Goal: Task Accomplishment & Management: Use online tool/utility

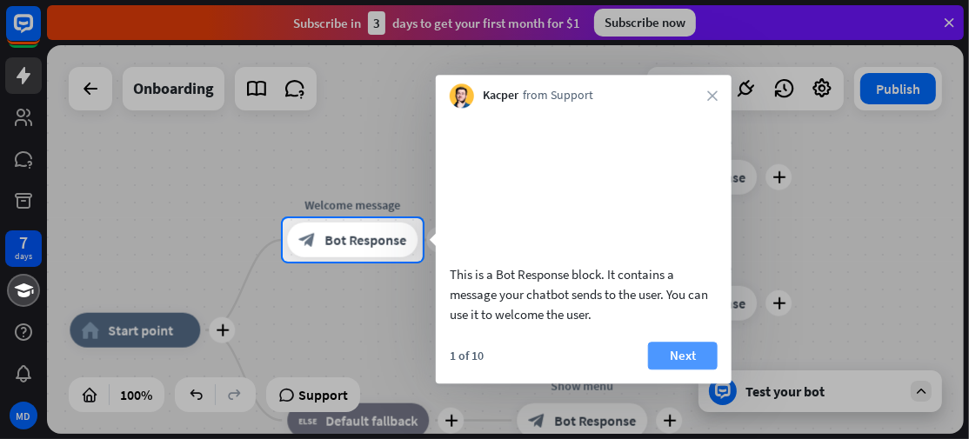
click at [685, 367] on button "Next" at bounding box center [683, 356] width 70 height 28
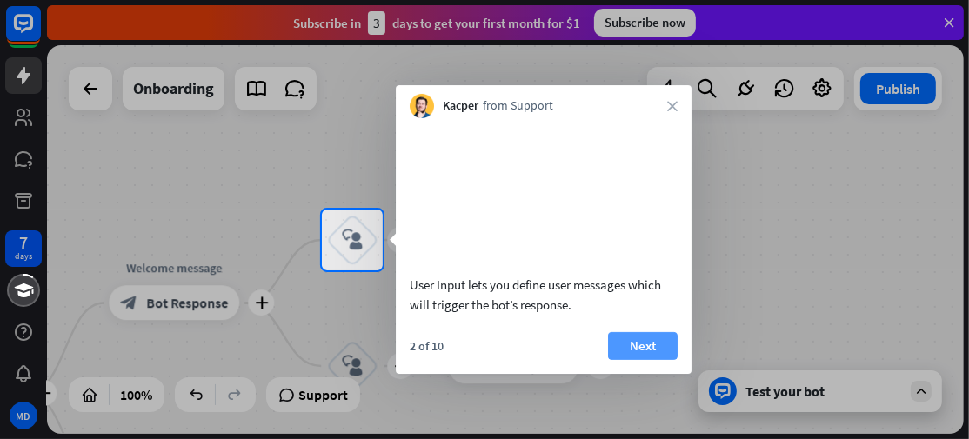
click at [648, 360] on button "Next" at bounding box center [643, 346] width 70 height 28
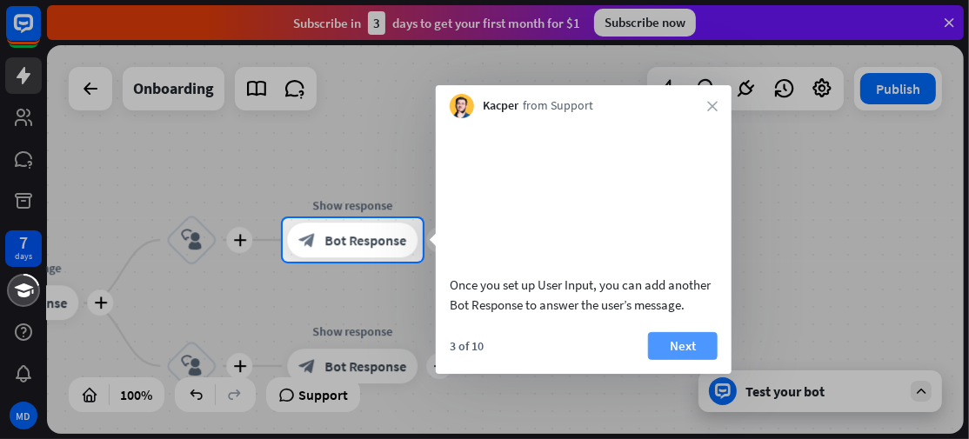
click at [687, 360] on button "Next" at bounding box center [683, 346] width 70 height 28
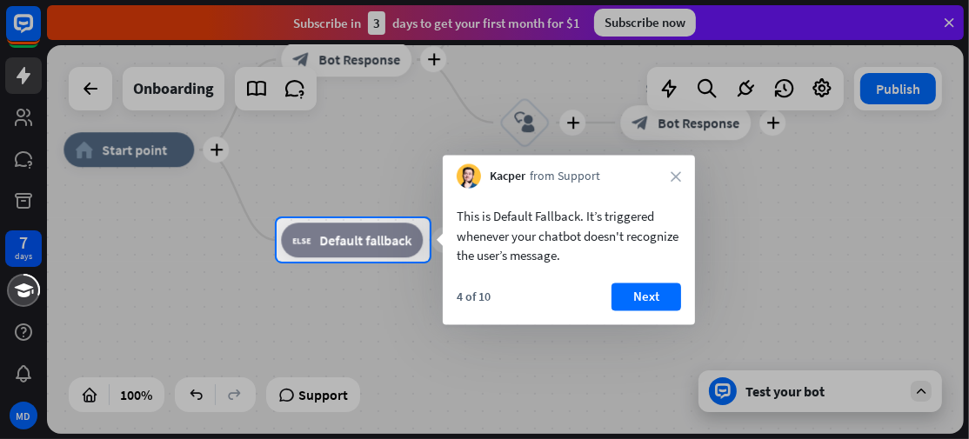
click at [640, 288] on button "Next" at bounding box center [646, 298] width 70 height 28
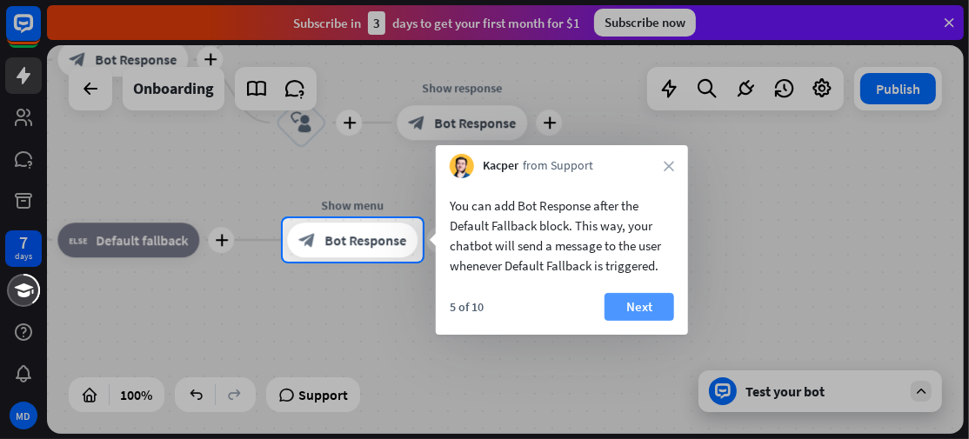
click at [643, 298] on button "Next" at bounding box center [639, 307] width 70 height 28
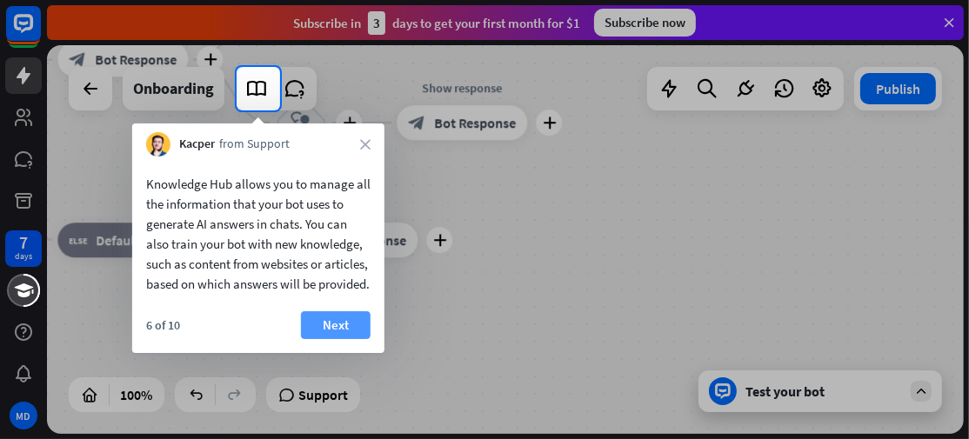
click at [324, 336] on button "Next" at bounding box center [336, 325] width 70 height 28
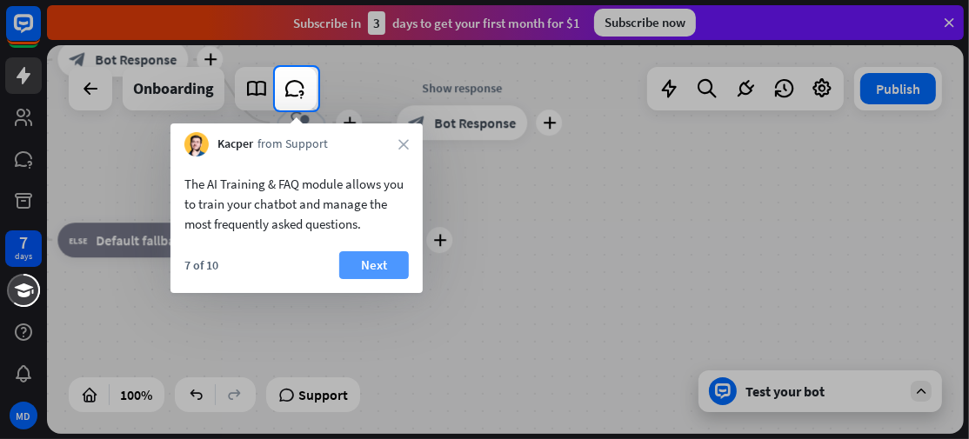
click at [364, 270] on button "Next" at bounding box center [374, 265] width 70 height 28
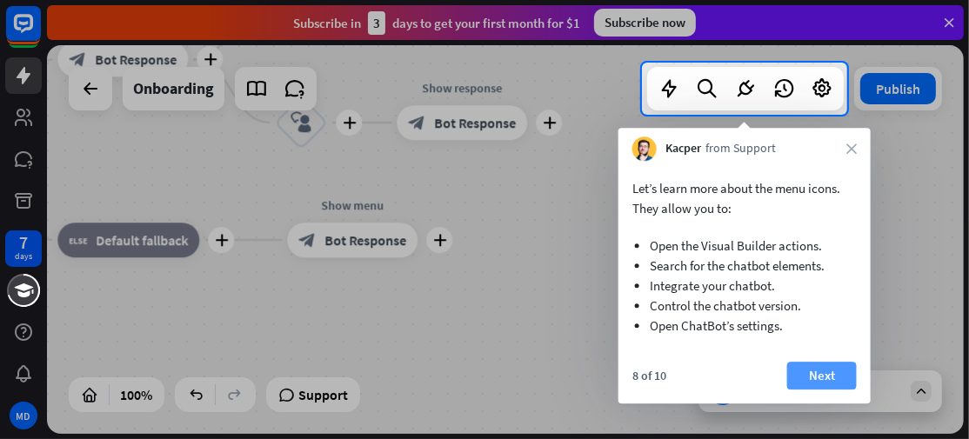
click at [826, 369] on button "Next" at bounding box center [822, 376] width 70 height 28
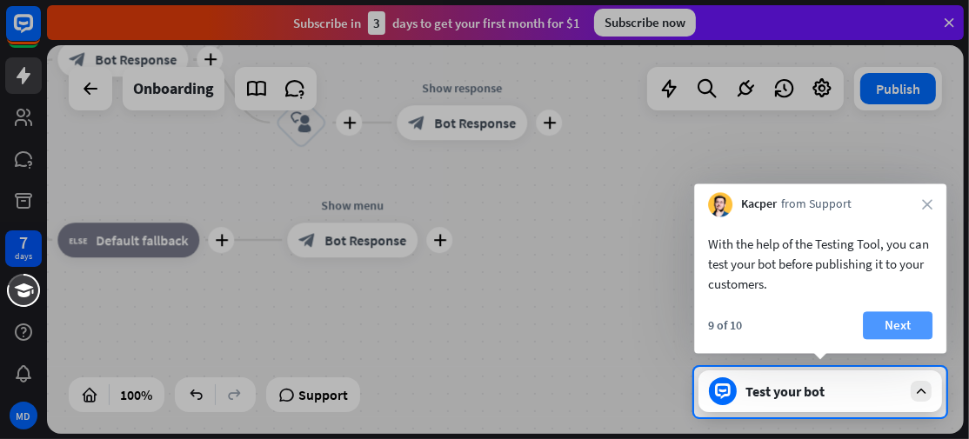
click at [896, 314] on button "Next" at bounding box center [898, 325] width 70 height 28
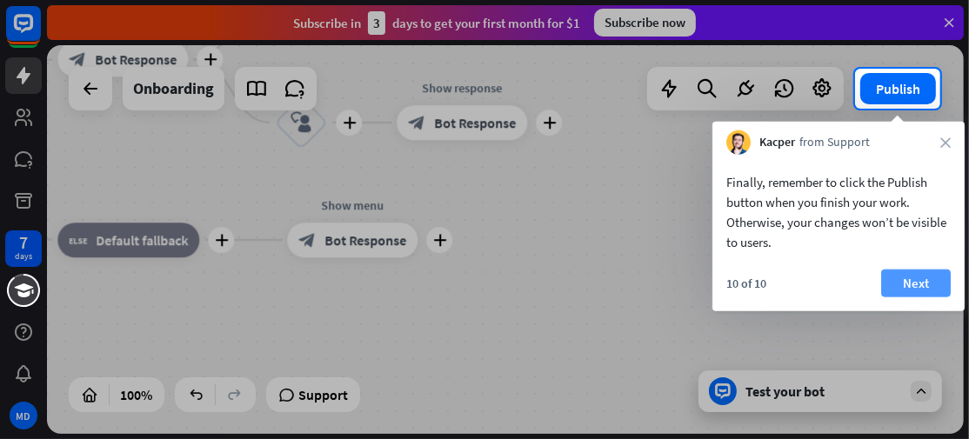
click at [896, 282] on button "Next" at bounding box center [916, 284] width 70 height 28
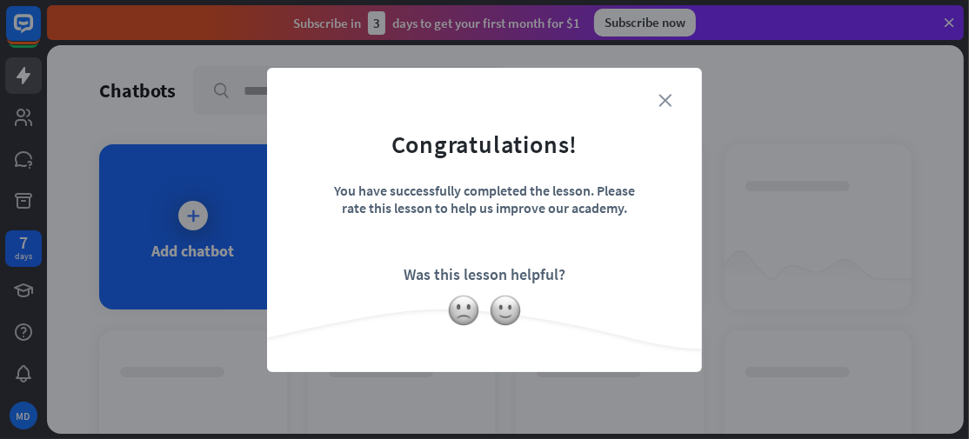
click at [666, 98] on icon "close" at bounding box center [664, 100] width 13 height 13
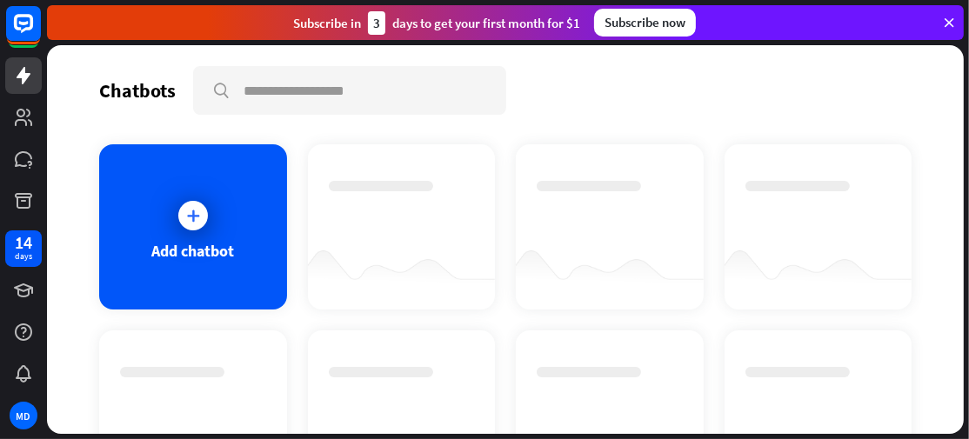
click at [177, 220] on div at bounding box center [192, 215] width 43 height 43
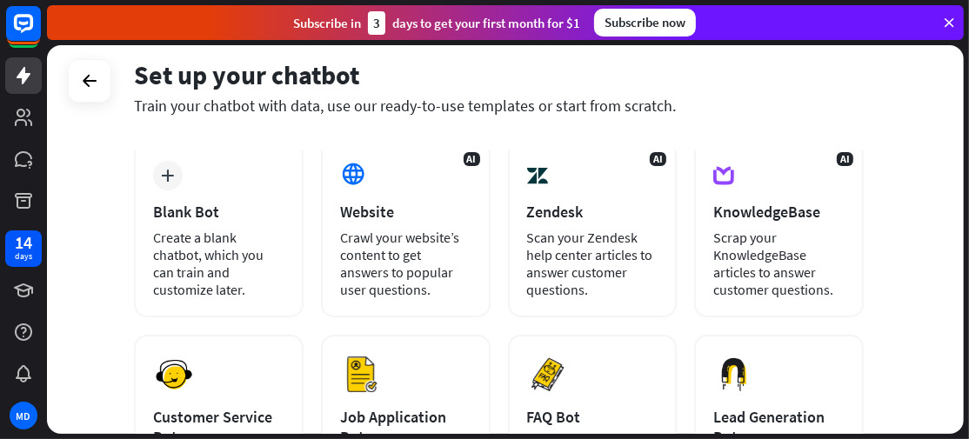
scroll to position [57, 0]
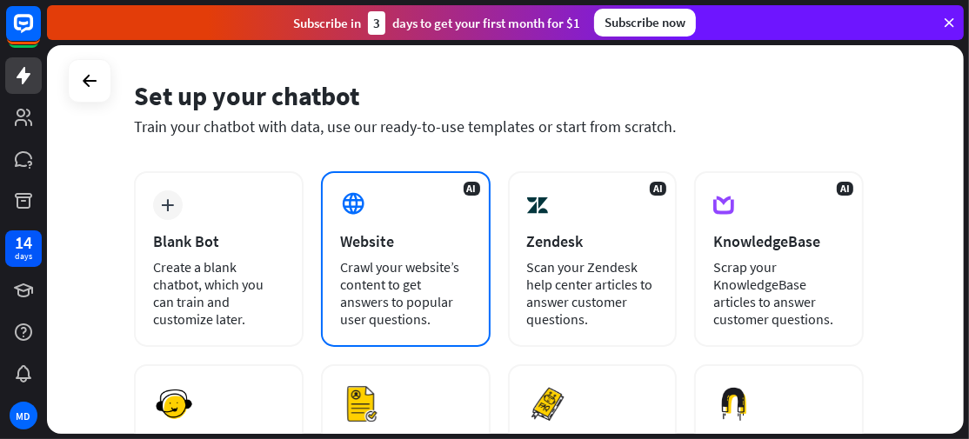
click at [375, 277] on div "Crawl your website’s content to get answers to popular user questions." at bounding box center [405, 293] width 131 height 70
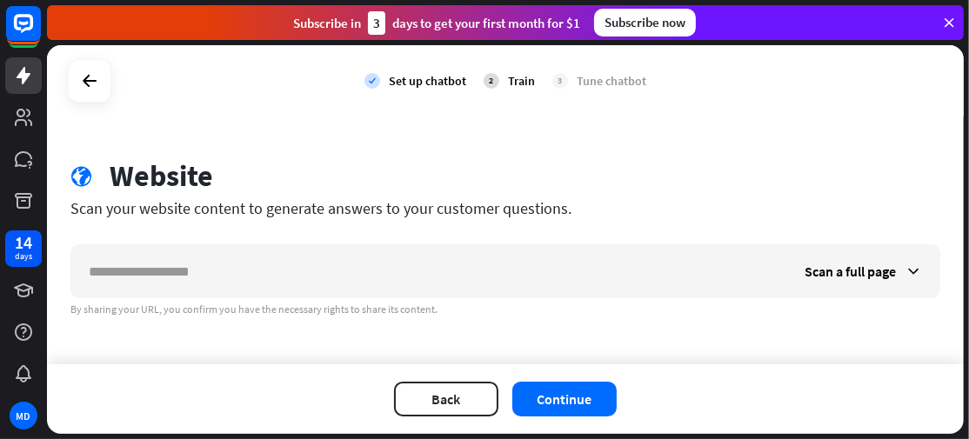
scroll to position [6, 0]
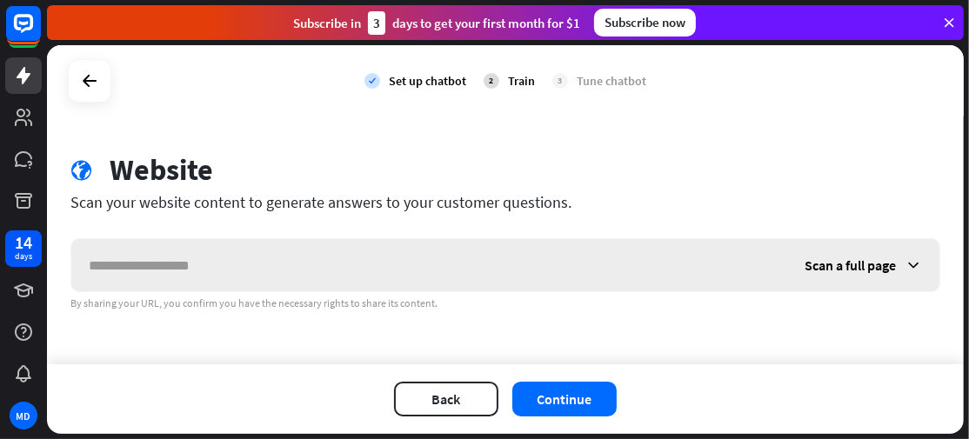
click at [244, 270] on input "text" at bounding box center [429, 265] width 716 height 52
click at [906, 262] on icon at bounding box center [913, 265] width 17 height 17
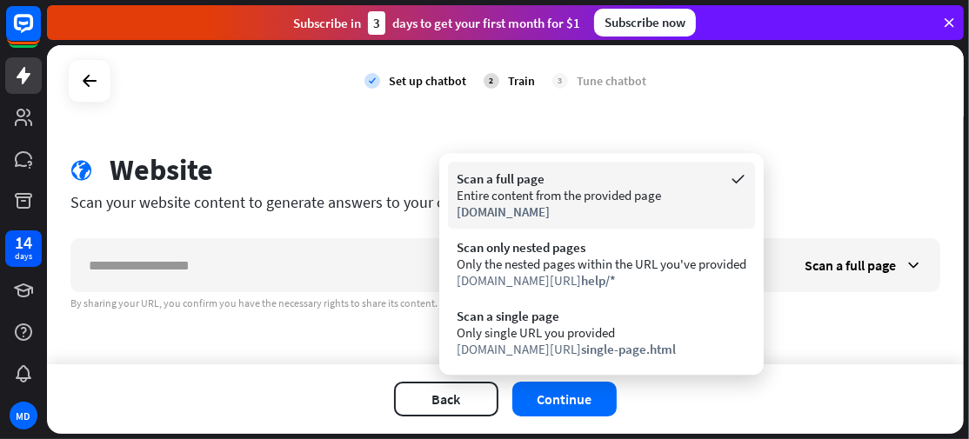
click at [532, 214] on span "[DOMAIN_NAME]" at bounding box center [503, 212] width 93 height 17
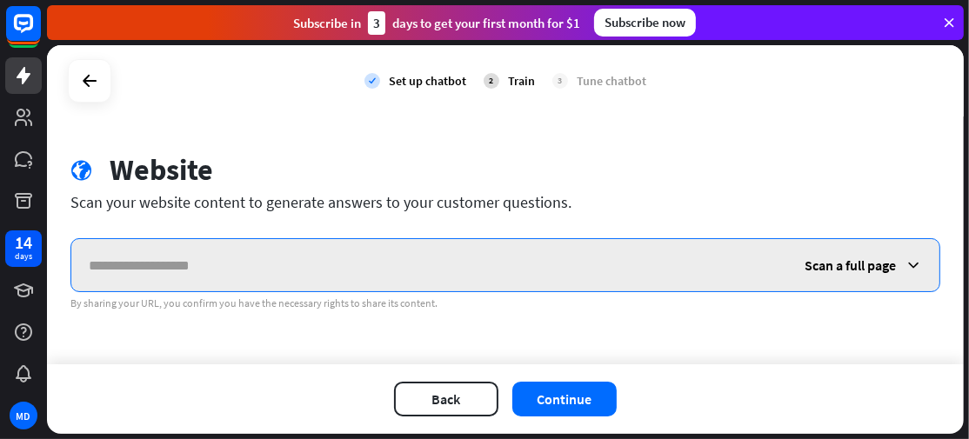
click at [232, 267] on input "text" at bounding box center [429, 265] width 716 height 52
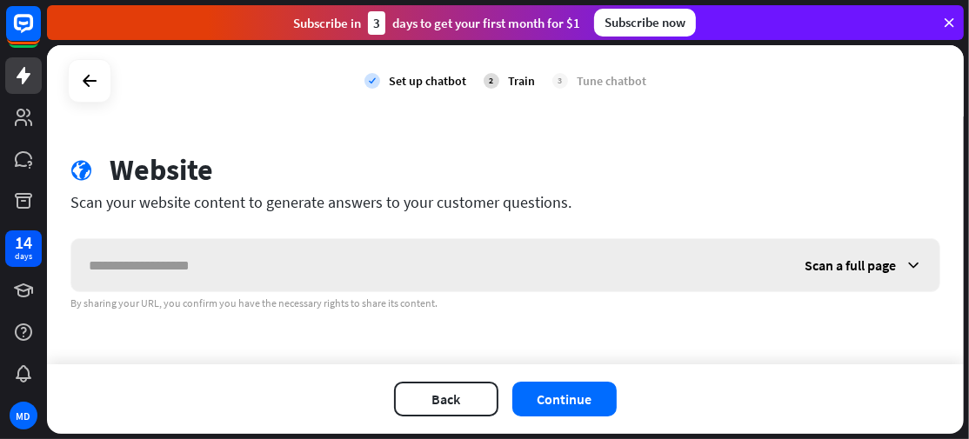
click at [833, 264] on span "Scan a full page" at bounding box center [850, 265] width 91 height 17
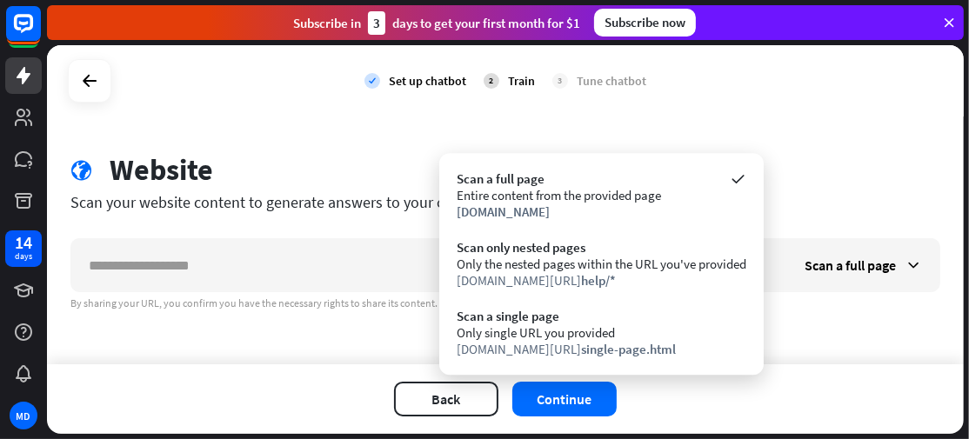
click at [141, 358] on div "check Set up chatbot 2 Train 3 Tune chatbot globe Website Scan your website con…" at bounding box center [505, 204] width 917 height 319
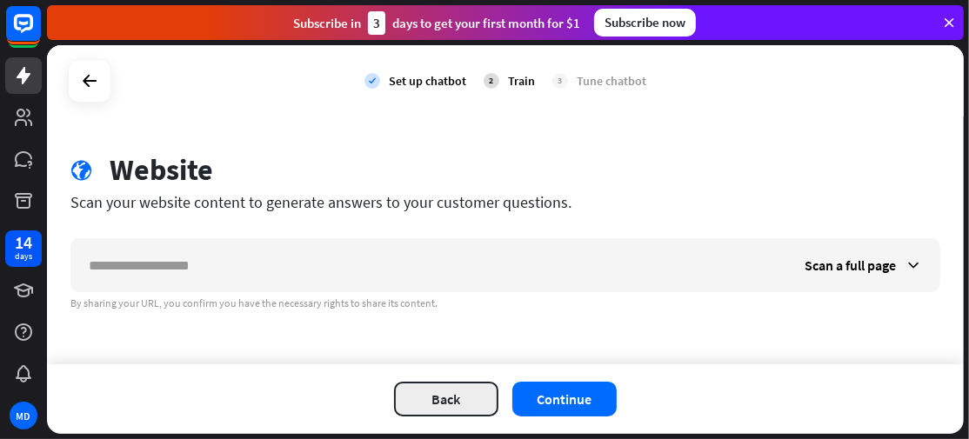
click at [437, 399] on button "Back" at bounding box center [446, 399] width 104 height 35
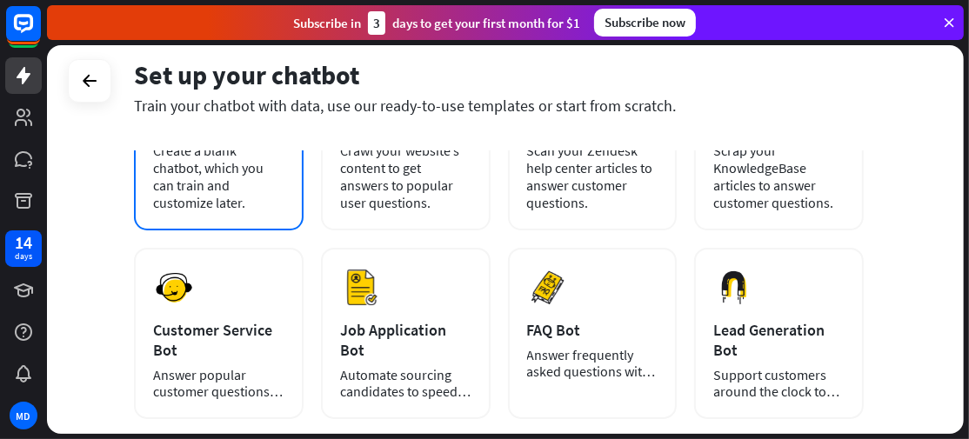
scroll to position [231, 0]
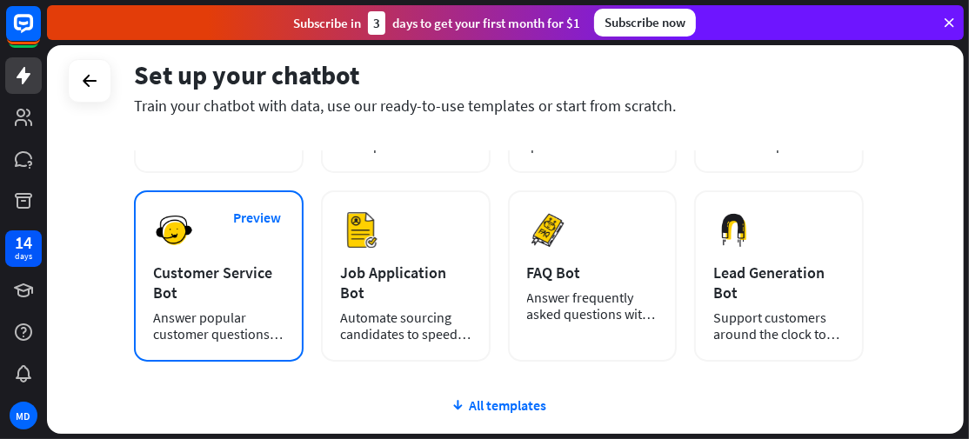
click at [218, 327] on div "Answer popular customer questions 24/7." at bounding box center [218, 326] width 131 height 33
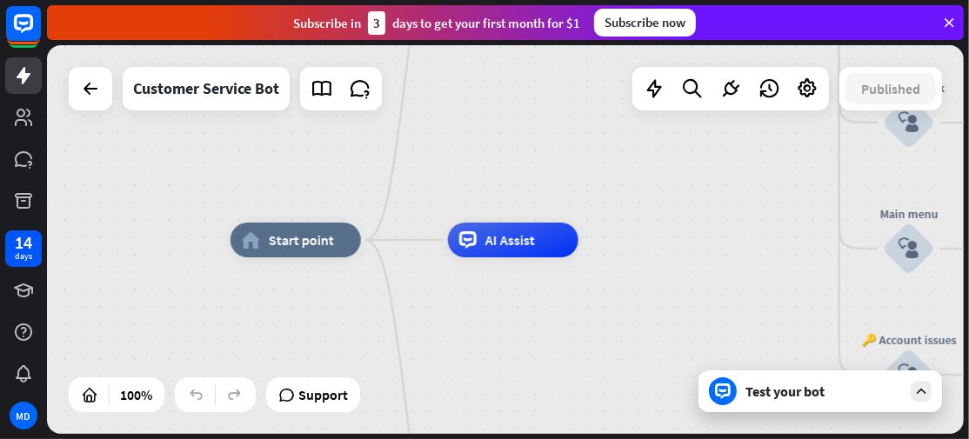
click at [815, 397] on div "Test your bot" at bounding box center [823, 391] width 157 height 17
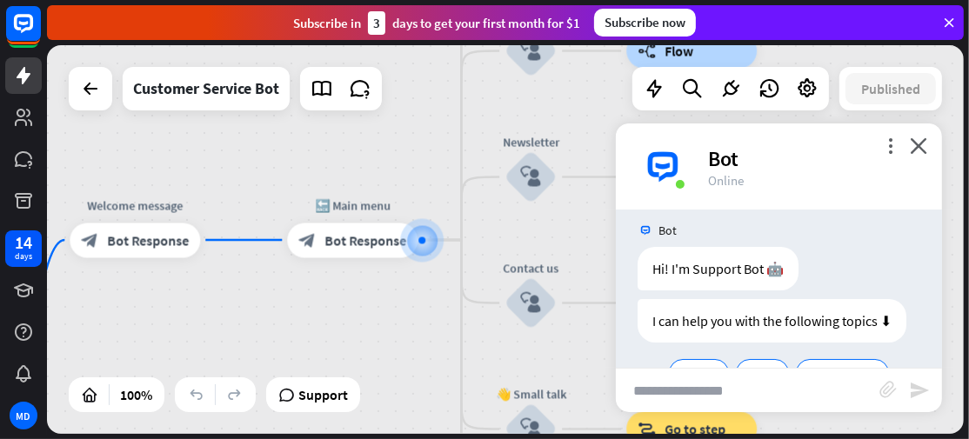
scroll to position [130, 0]
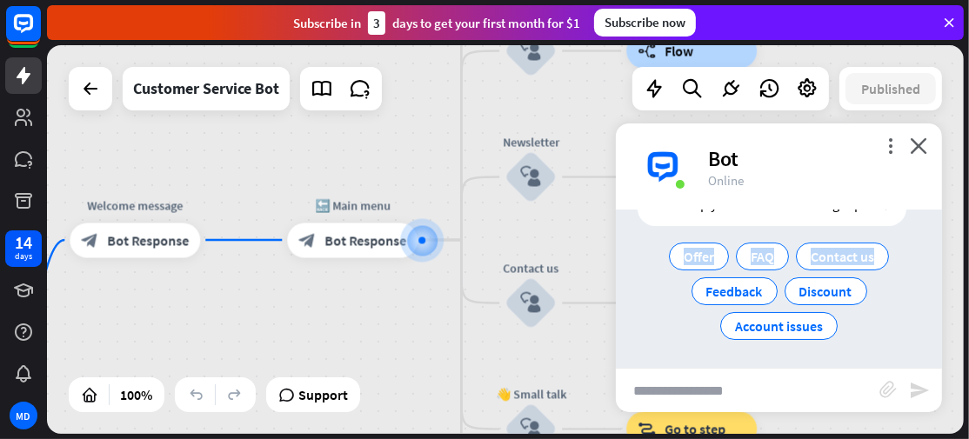
drag, startPoint x: 644, startPoint y: 291, endPoint x: 628, endPoint y: 314, distance: 28.0
click at [630, 316] on div "I can help you with the following topics ⬇ Offer FAQ Contact us Feedback Discou…" at bounding box center [779, 268] width 326 height 170
click at [79, 95] on div at bounding box center [90, 88] width 35 height 35
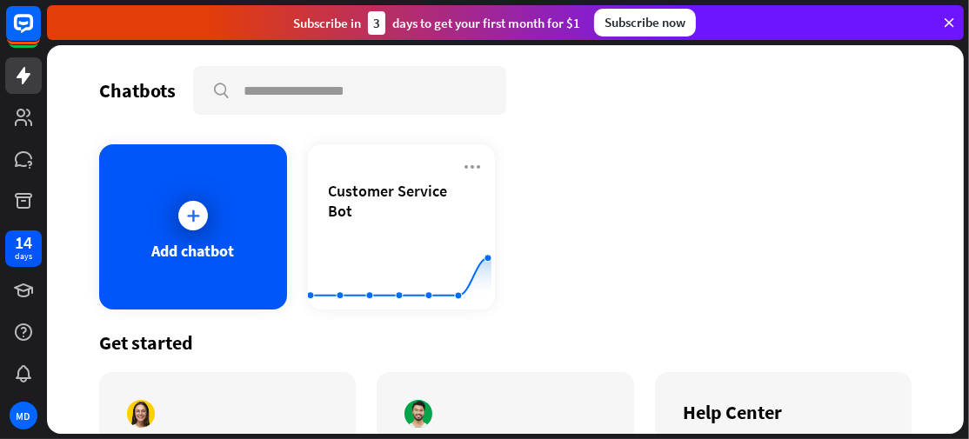
scroll to position [87, 0]
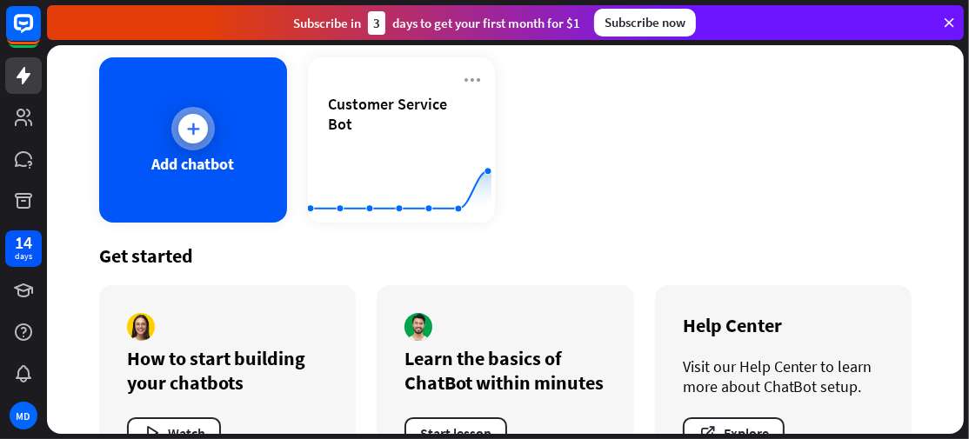
click at [203, 156] on div "Add chatbot" at bounding box center [192, 164] width 83 height 20
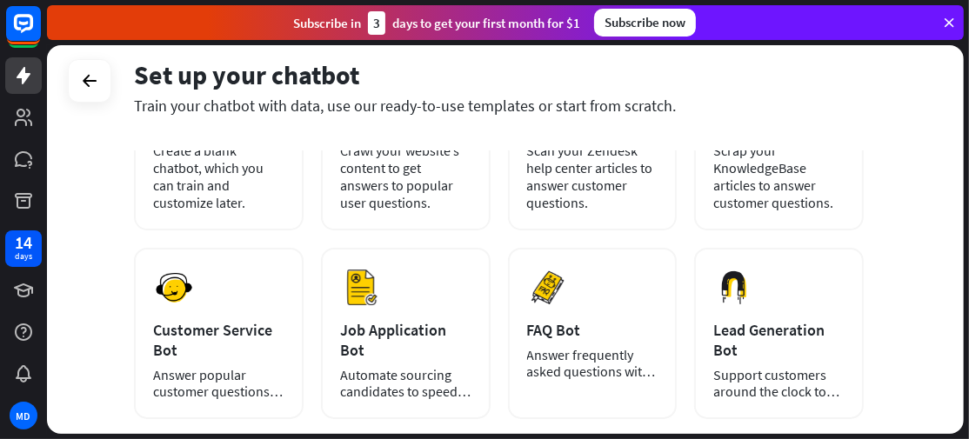
scroll to position [290, 0]
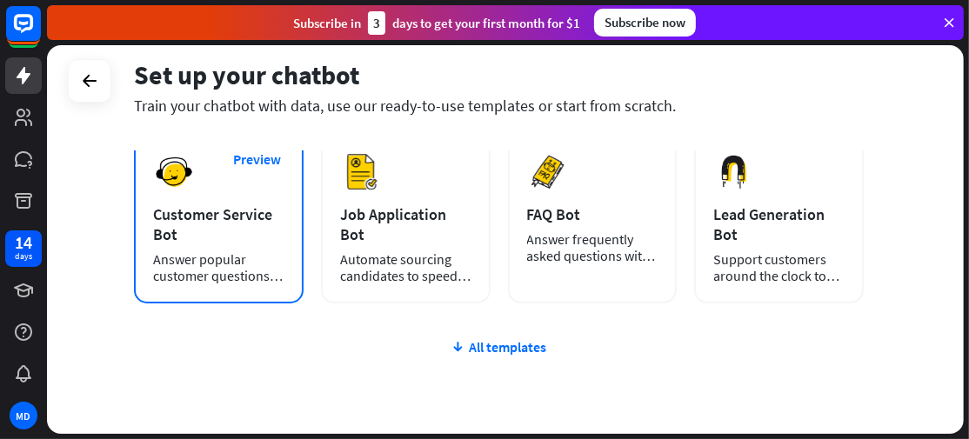
click at [211, 190] on div "Preview Customer Service Bot Answer popular customer questions 24/7." at bounding box center [219, 217] width 170 height 171
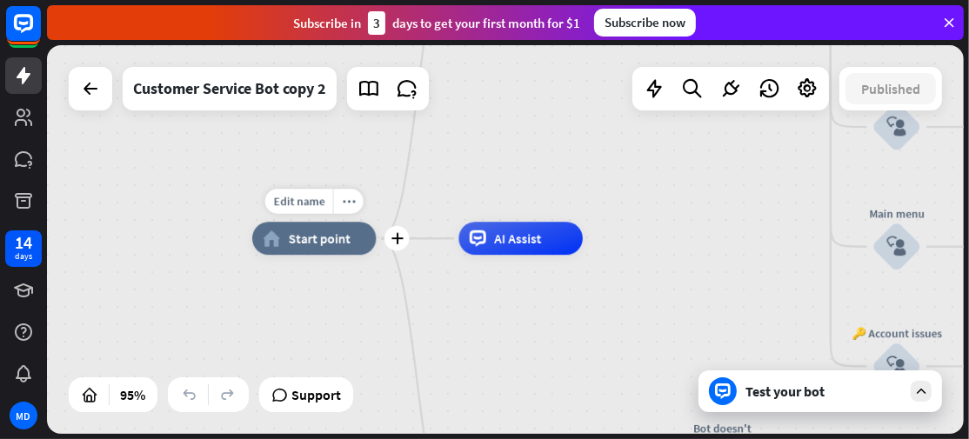
click at [308, 255] on div "Edit name more_horiz plus home_2 Start point" at bounding box center [314, 238] width 124 height 33
click at [542, 255] on div "Edit name more_horiz plus AI Assist" at bounding box center [520, 238] width 124 height 33
click at [543, 202] on div "more_horiz" at bounding box center [554, 201] width 30 height 25
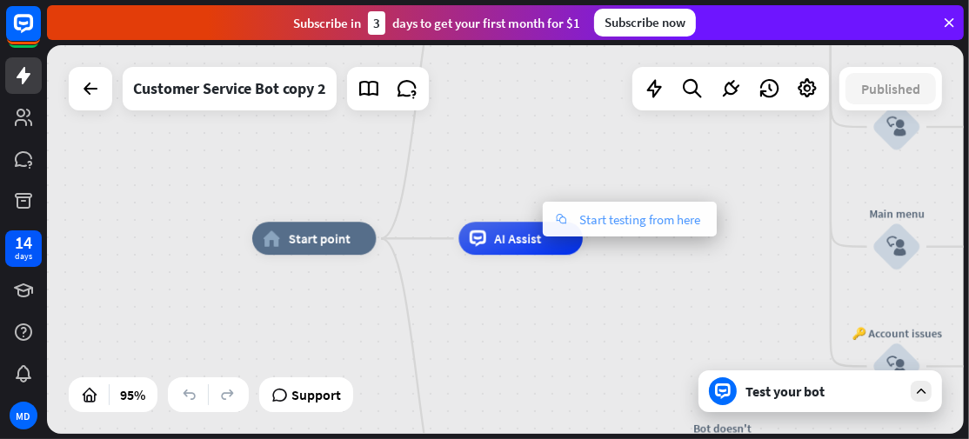
click at [627, 233] on div "chat Start testing from here" at bounding box center [630, 219] width 174 height 35
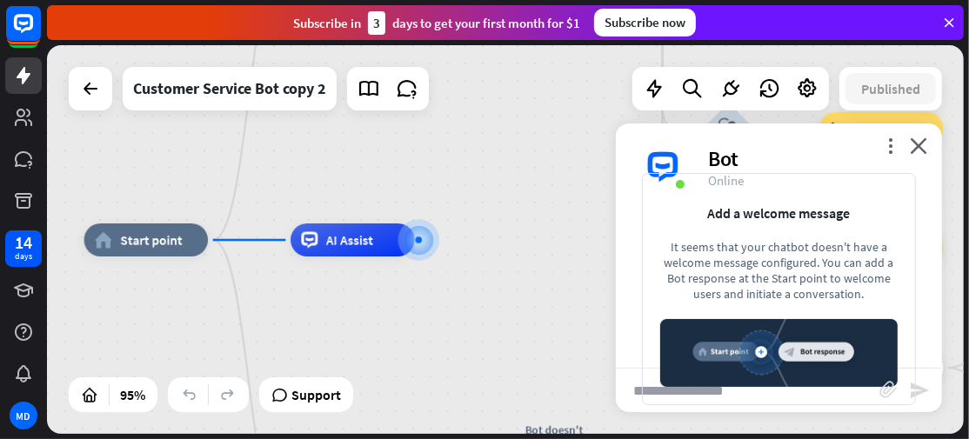
click at [908, 144] on div "more_vert close Bot Online" at bounding box center [779, 167] width 326 height 87
click at [916, 148] on icon "close" at bounding box center [918, 145] width 17 height 17
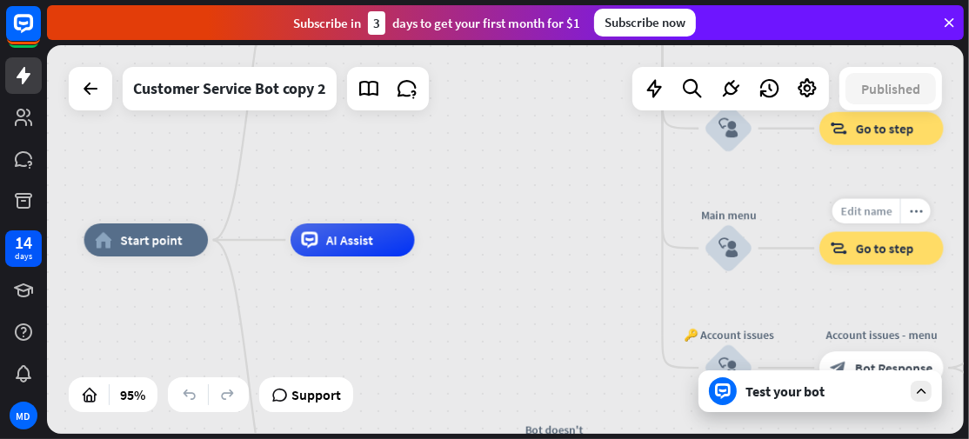
click at [871, 211] on span "Edit name" at bounding box center [865, 211] width 51 height 15
click at [874, 248] on span "Go to step" at bounding box center [885, 248] width 58 height 17
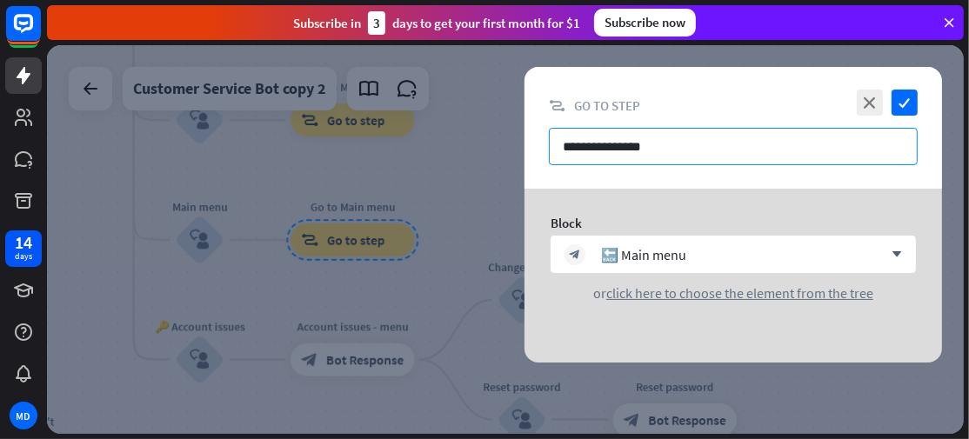
click at [710, 150] on input "**********" at bounding box center [733, 146] width 369 height 37
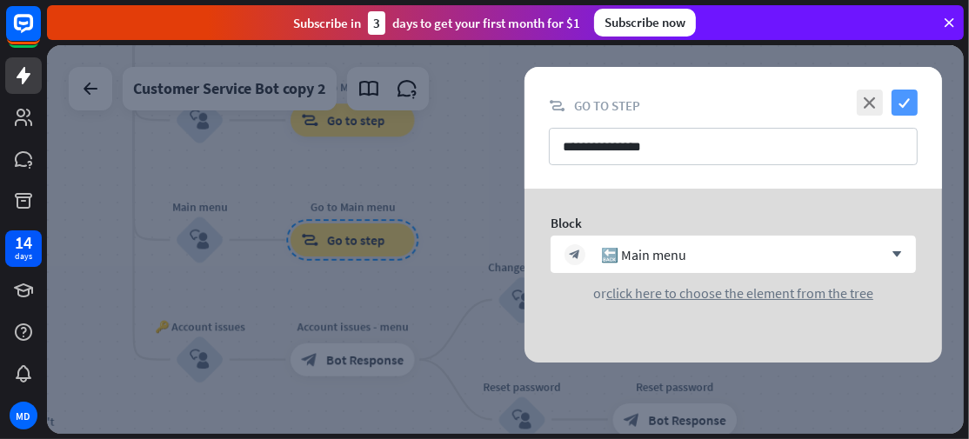
click at [910, 109] on icon "check" at bounding box center [904, 103] width 26 height 26
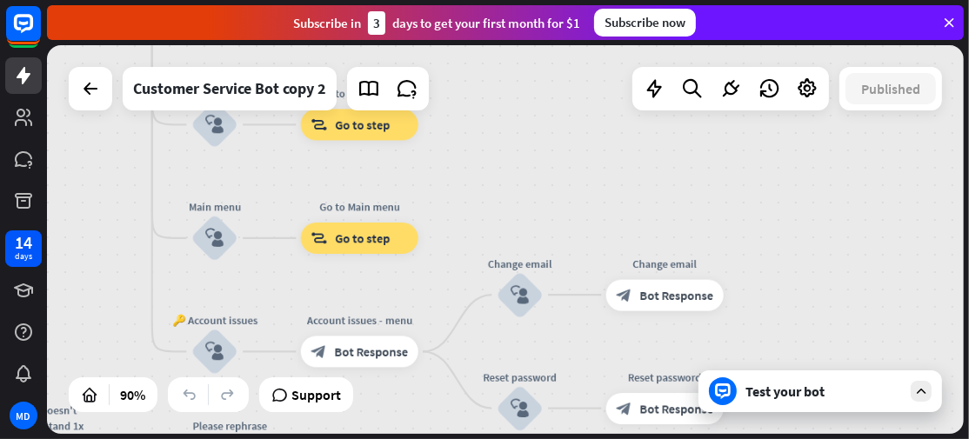
click at [82, 110] on div at bounding box center [90, 88] width 43 height 43
click at [88, 88] on icon at bounding box center [90, 88] width 21 height 21
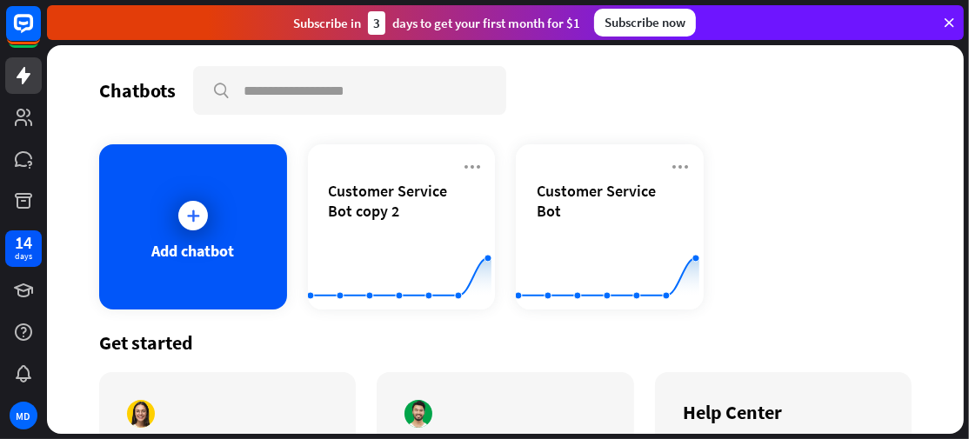
click at [88, 88] on div "Chatbots search Add chatbot Customer Service Bot copy 2 Created with Highcharts…" at bounding box center [505, 239] width 917 height 389
click at [198, 230] on div at bounding box center [192, 215] width 43 height 43
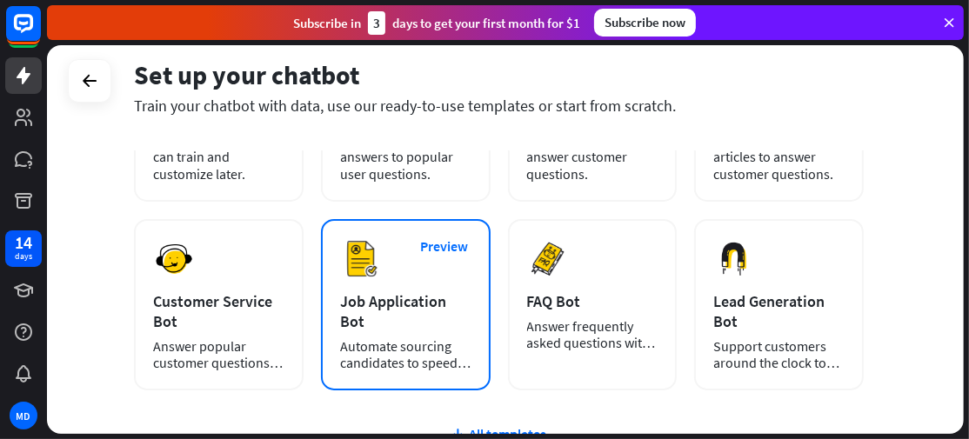
scroll to position [348, 0]
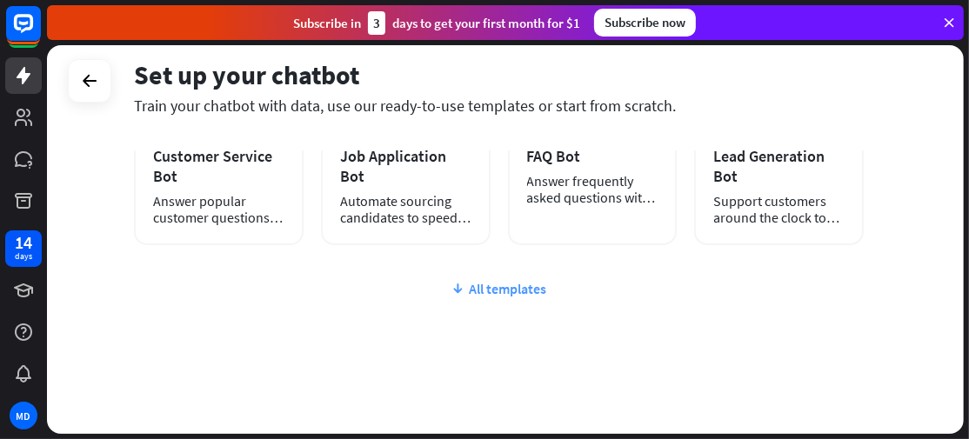
click at [481, 290] on div "All templates" at bounding box center [499, 288] width 730 height 17
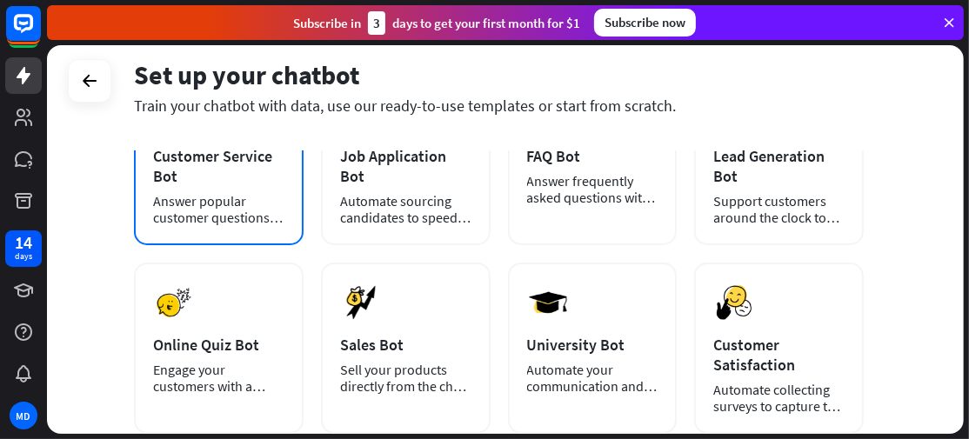
click at [210, 185] on div "Preview Customer Service Bot Answer popular customer questions 24/7." at bounding box center [219, 159] width 170 height 171
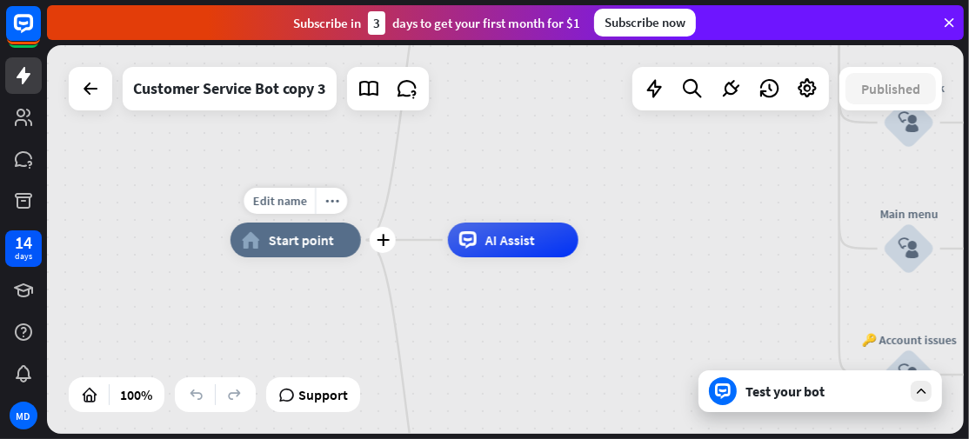
click at [292, 257] on div "Edit name more_horiz plus home_2 Start point" at bounding box center [295, 240] width 130 height 35
click at [310, 257] on div "Edit name more_horiz plus home_2 Start point" at bounding box center [295, 240] width 130 height 35
click at [312, 257] on div "Edit name more_horiz plus home_2 Start point" at bounding box center [295, 240] width 130 height 35
click at [525, 254] on div "AI Assist" at bounding box center [513, 240] width 130 height 35
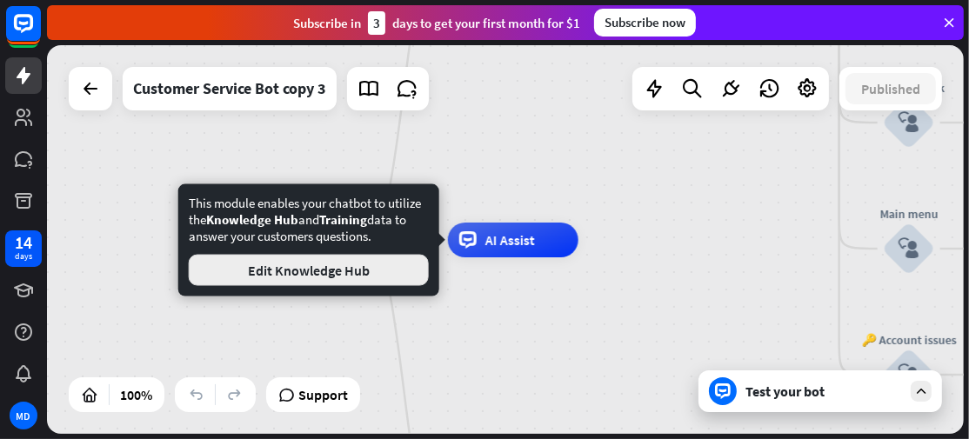
click at [394, 267] on button "Edit Knowledge Hub" at bounding box center [309, 270] width 240 height 31
